Goal: Find specific page/section: Find specific page/section

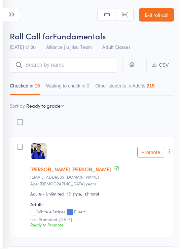
click at [10, 15] on icon at bounding box center [11, 14] width 17 height 13
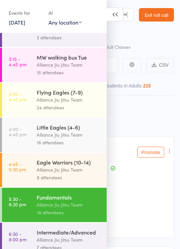
scroll to position [137, 0]
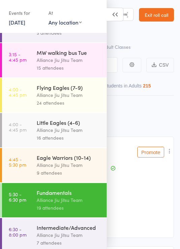
click at [62, 233] on div "Alliance Jiu Jitsu Team" at bounding box center [69, 235] width 64 height 8
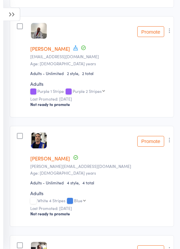
scroll to position [449, 0]
